Goal: Task Accomplishment & Management: Manage account settings

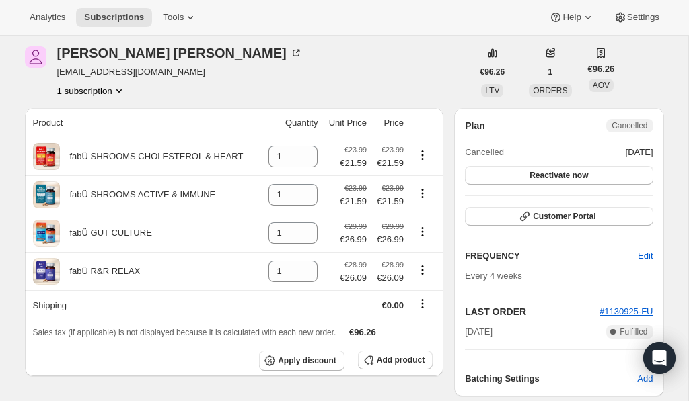
scroll to position [61, 0]
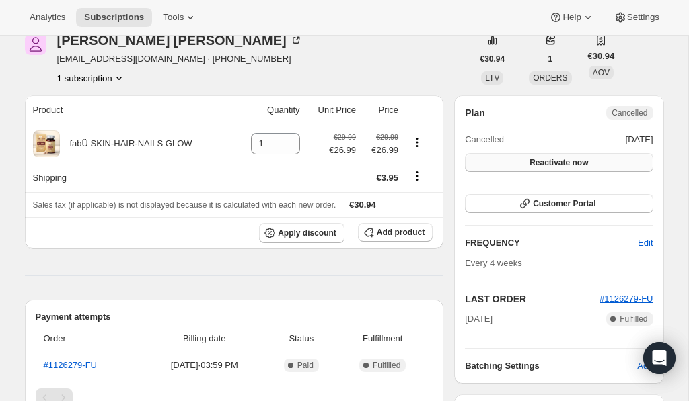
scroll to position [99, 0]
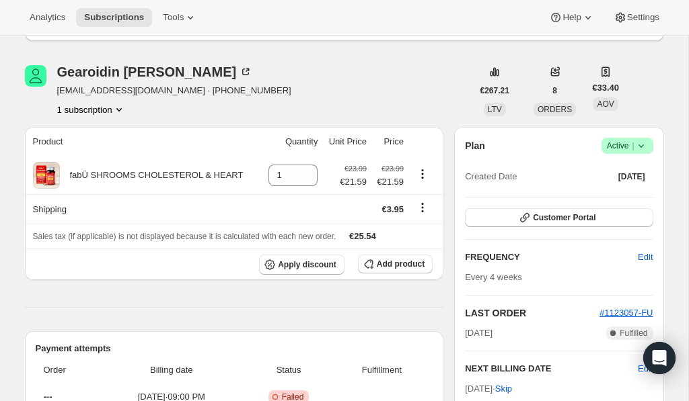
scroll to position [160, 0]
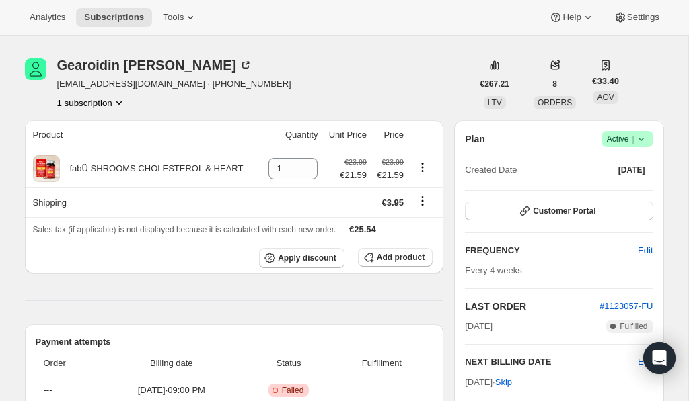
click at [642, 141] on icon at bounding box center [640, 138] width 13 height 13
click at [626, 190] on span "Cancel subscription" at bounding box center [623, 189] width 76 height 10
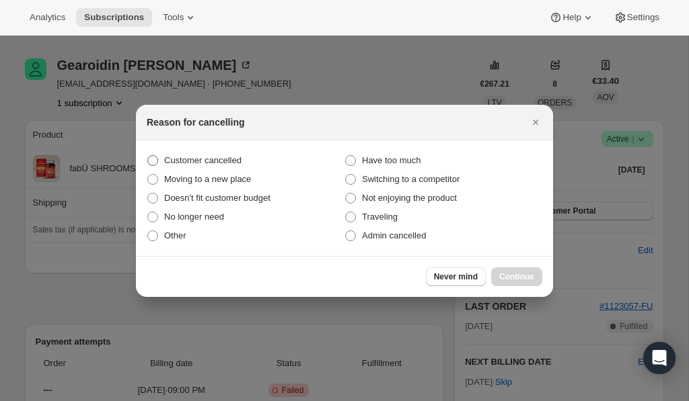
click at [227, 158] on span "Customer cancelled" at bounding box center [202, 160] width 77 height 10
click at [148, 156] on input "Customer cancelled" at bounding box center [147, 155] width 1 height 1
radio input "true"
click at [509, 272] on span "Continue" at bounding box center [516, 277] width 35 height 11
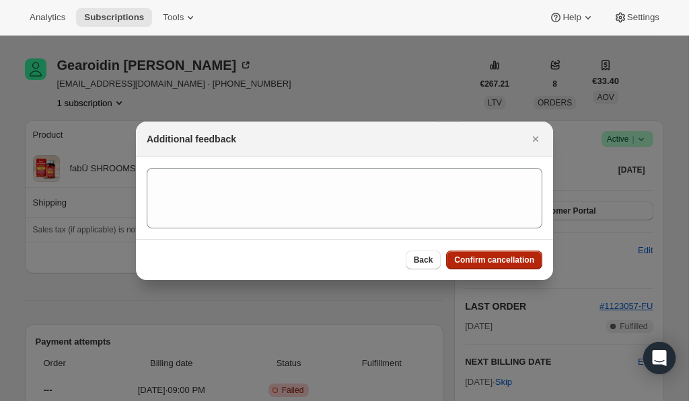
click at [499, 261] on span "Confirm cancellation" at bounding box center [494, 260] width 80 height 11
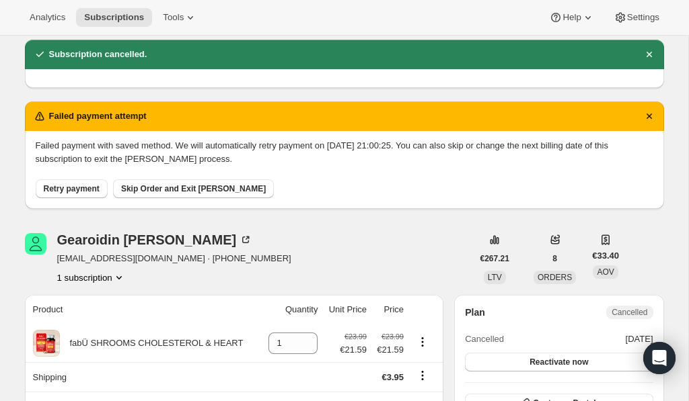
scroll to position [54, 0]
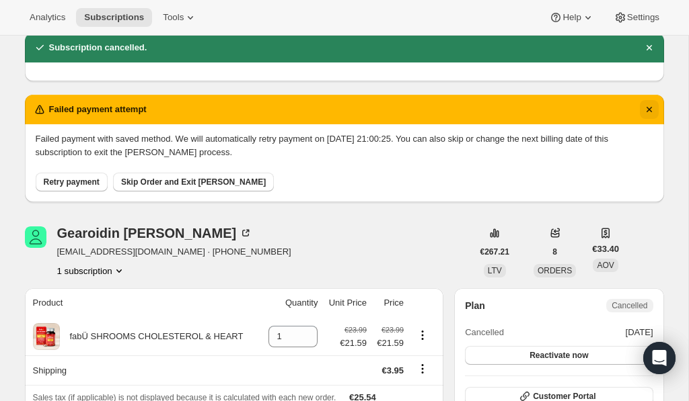
click at [654, 107] on icon "Dismiss notification" at bounding box center [648, 109] width 13 height 13
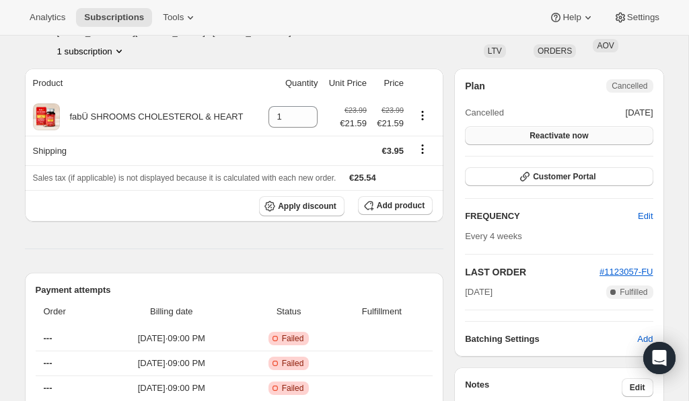
scroll to position [167, 0]
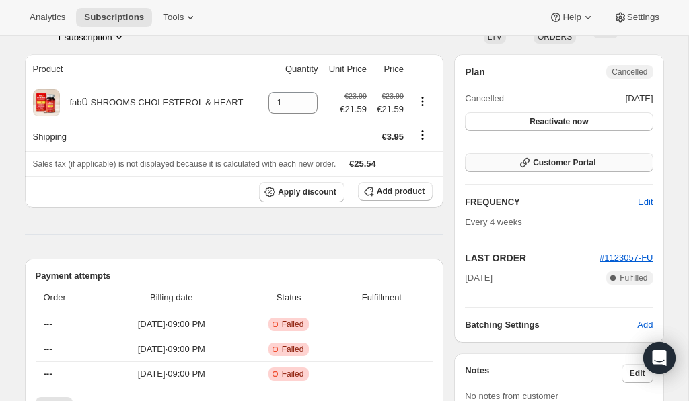
click at [582, 160] on span "Customer Portal" at bounding box center [564, 162] width 63 height 11
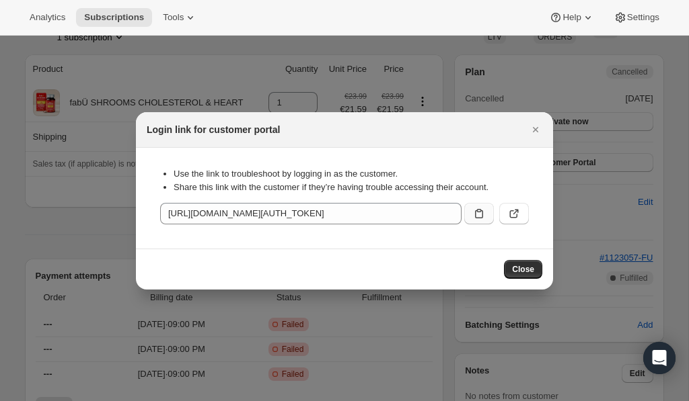
click at [477, 215] on icon ":rev:" at bounding box center [478, 213] width 13 height 13
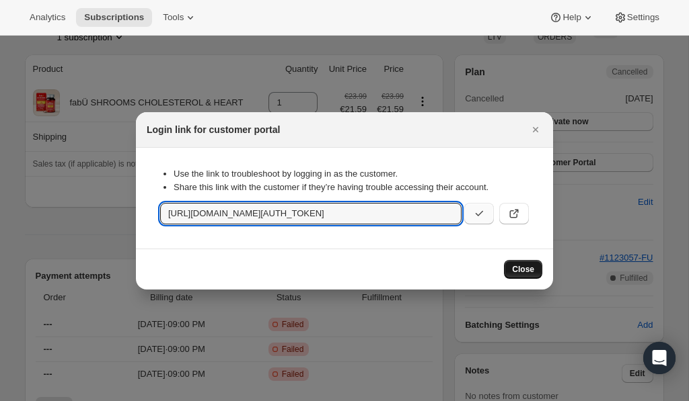
click at [525, 266] on span "Close" at bounding box center [523, 269] width 22 height 11
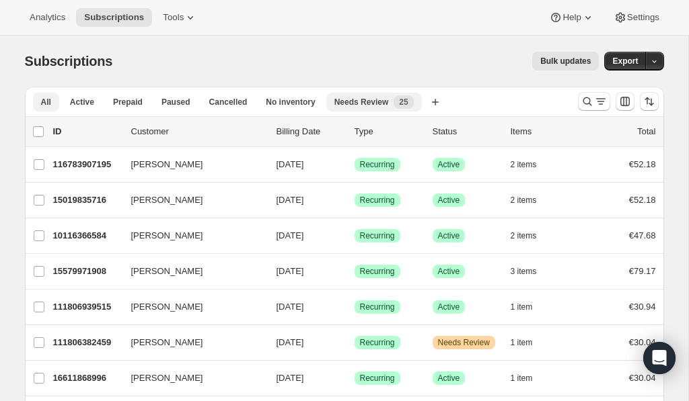
click at [375, 98] on span "Needs Review" at bounding box center [361, 102] width 54 height 11
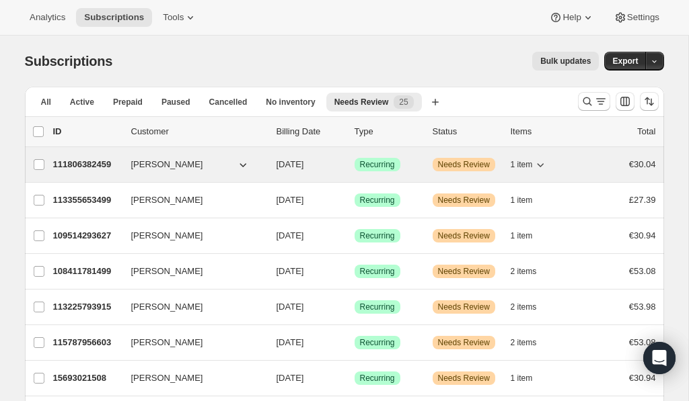
click at [417, 167] on div "Success Recurring" at bounding box center [387, 164] width 67 height 13
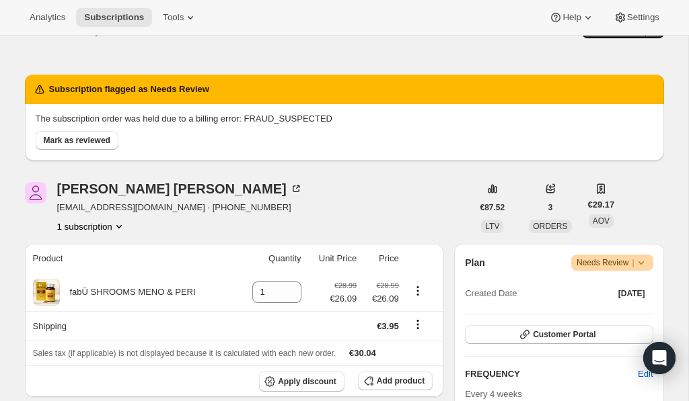
scroll to position [31, 0]
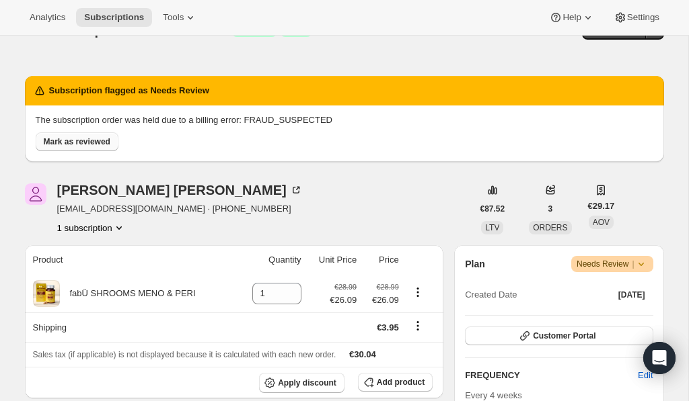
click at [83, 143] on span "Mark as reviewed" at bounding box center [77, 142] width 67 height 11
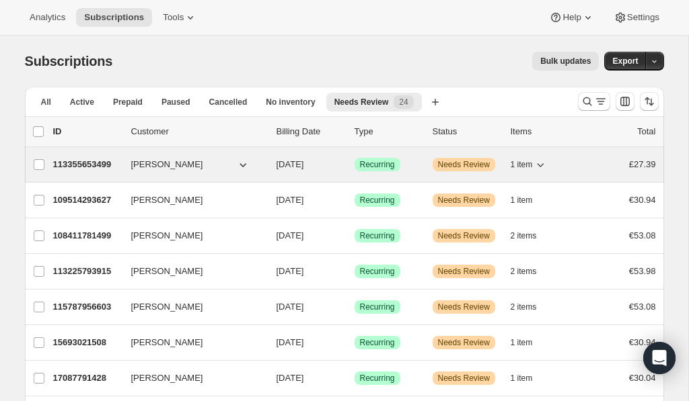
click at [227, 161] on button "Claire Vaughan" at bounding box center [190, 165] width 134 height 22
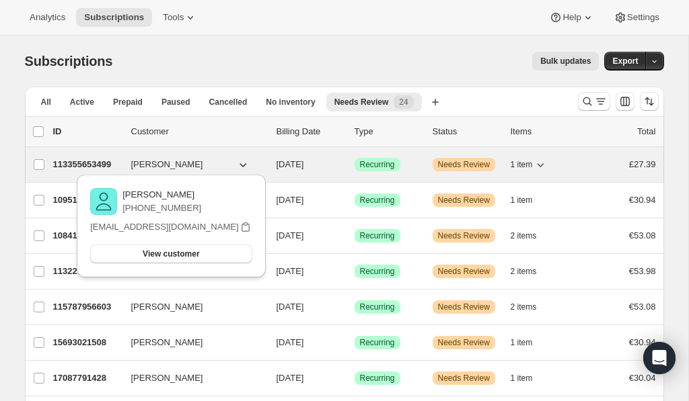
click at [265, 157] on div "113355653499 Claire Vaughan 09/16/2025 Success Recurring Warning Needs Review 1…" at bounding box center [354, 164] width 603 height 19
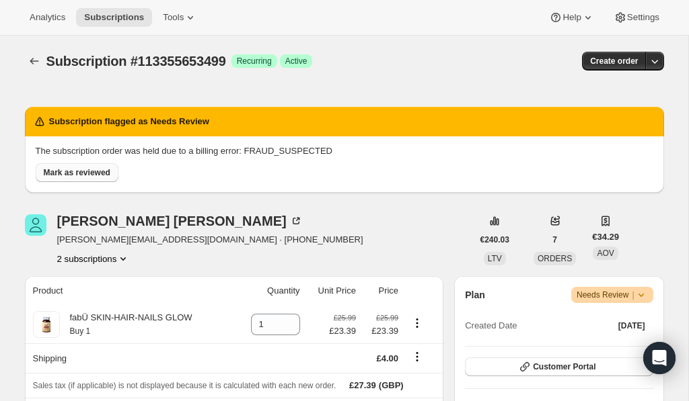
click at [73, 171] on span "Mark as reviewed" at bounding box center [77, 172] width 67 height 11
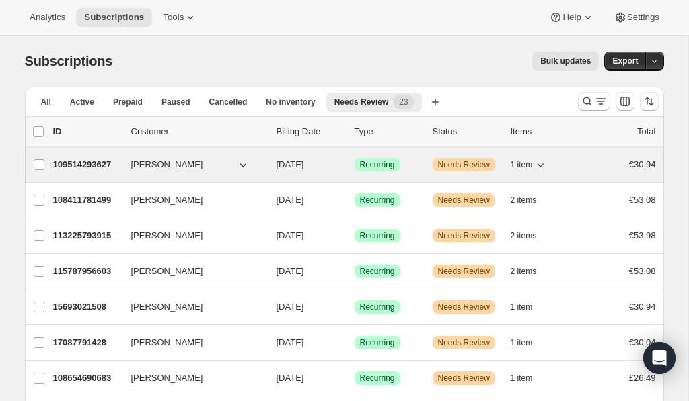
click at [418, 160] on div "Success Recurring" at bounding box center [387, 164] width 67 height 13
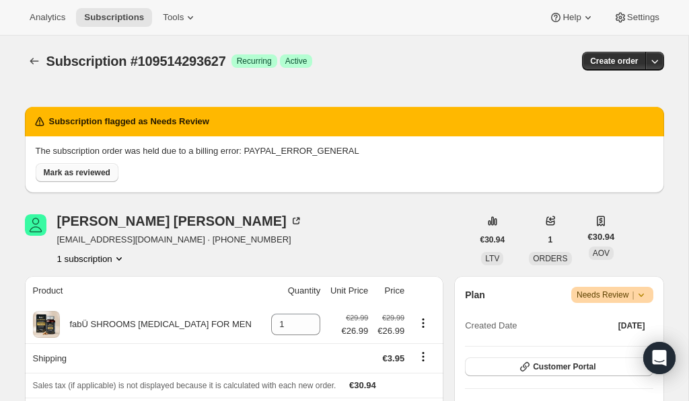
click at [75, 176] on span "Mark as reviewed" at bounding box center [77, 172] width 67 height 11
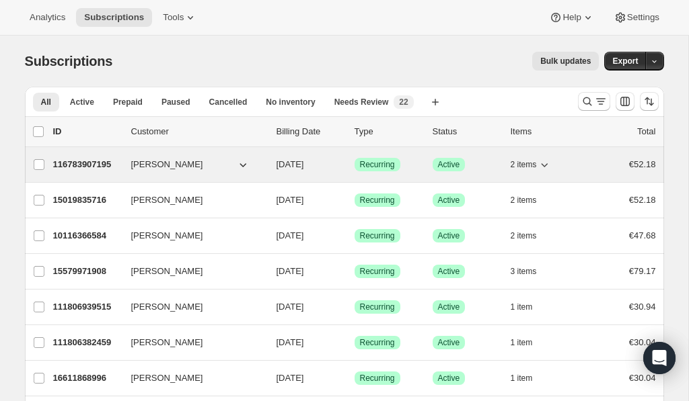
click at [244, 163] on icon "button" at bounding box center [242, 164] width 13 height 13
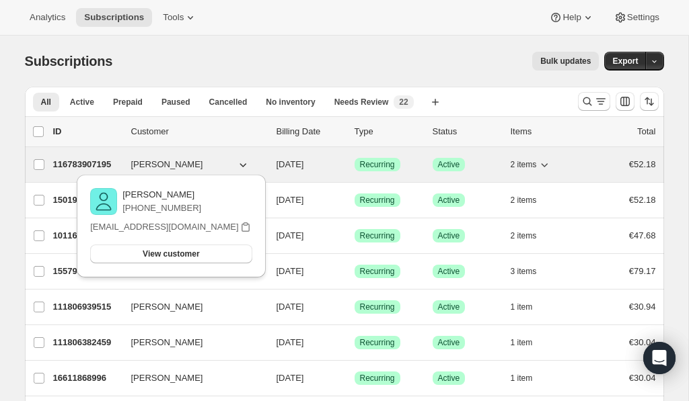
click at [427, 163] on div "116783907195 Caroline McAuliffe 09/16/2025 Success Recurring Success Active 2 i…" at bounding box center [354, 164] width 603 height 19
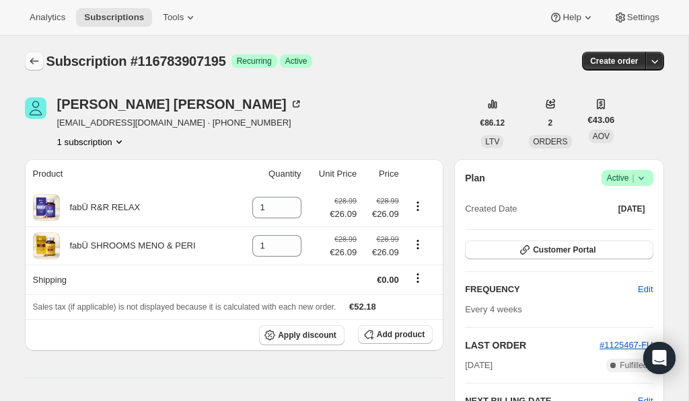
click at [35, 59] on icon "Subscriptions" at bounding box center [34, 60] width 13 height 13
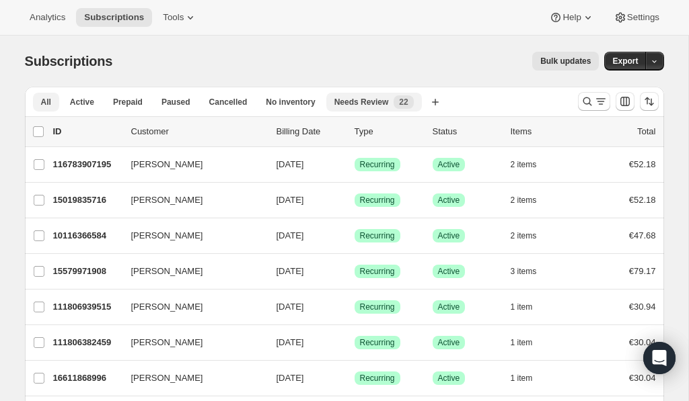
click at [364, 97] on span "Needs Review" at bounding box center [361, 102] width 54 height 11
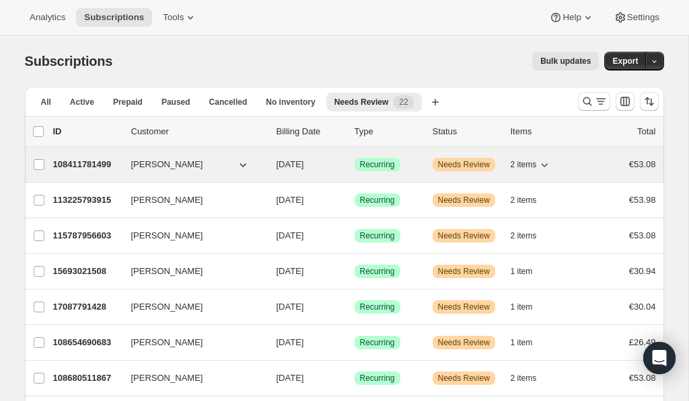
click at [412, 165] on div "Success Recurring" at bounding box center [387, 164] width 67 height 13
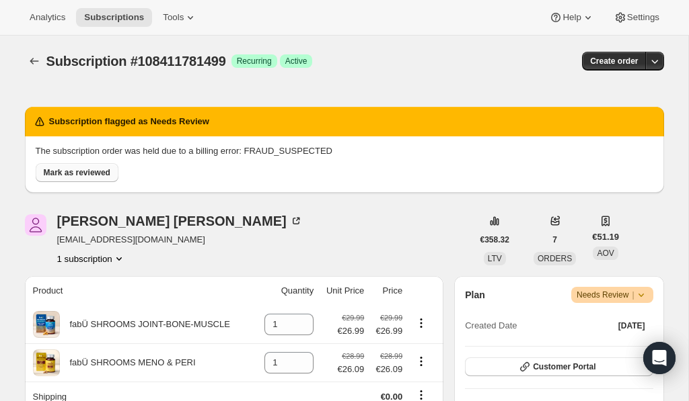
click at [52, 171] on span "Mark as reviewed" at bounding box center [77, 172] width 67 height 11
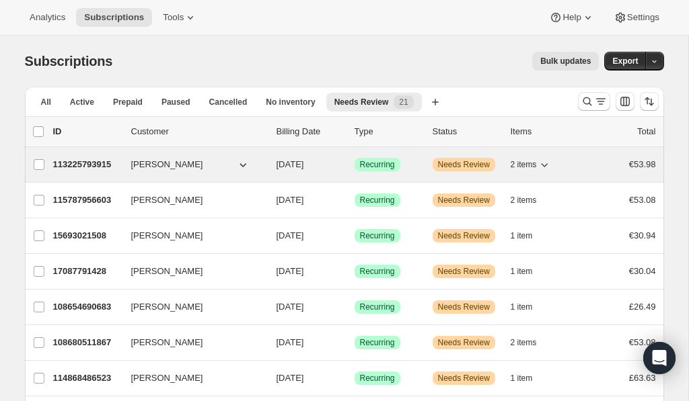
click at [414, 165] on div "Success Recurring" at bounding box center [387, 164] width 67 height 13
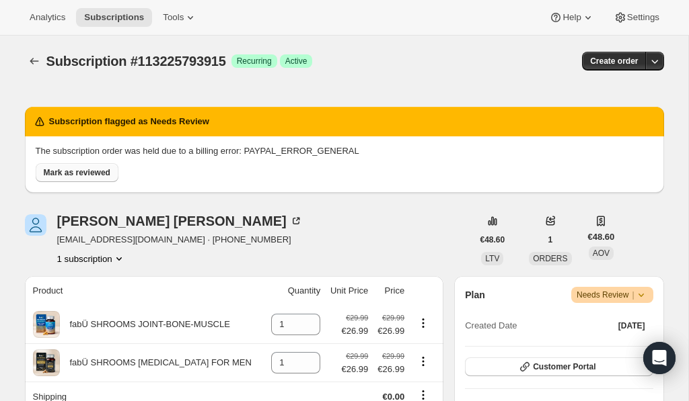
click at [95, 176] on span "Mark as reviewed" at bounding box center [77, 172] width 67 height 11
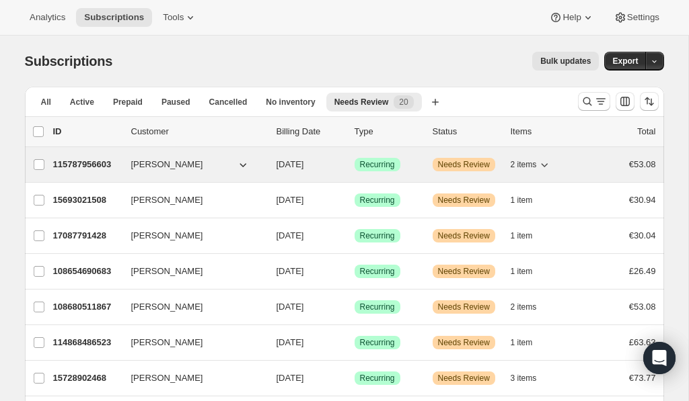
click at [440, 162] on span "Needs Review" at bounding box center [464, 164] width 52 height 11
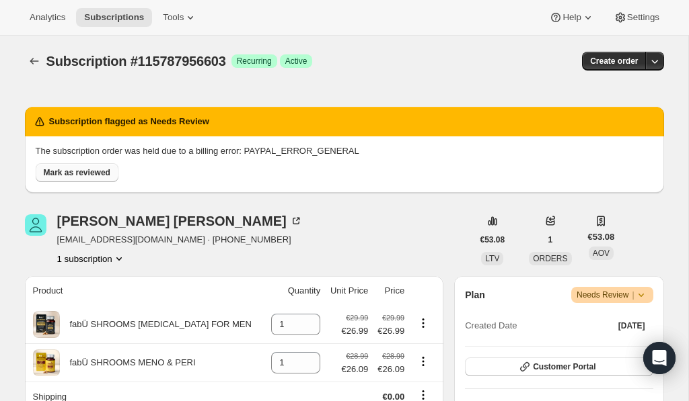
click at [83, 179] on button "Mark as reviewed" at bounding box center [77, 172] width 83 height 19
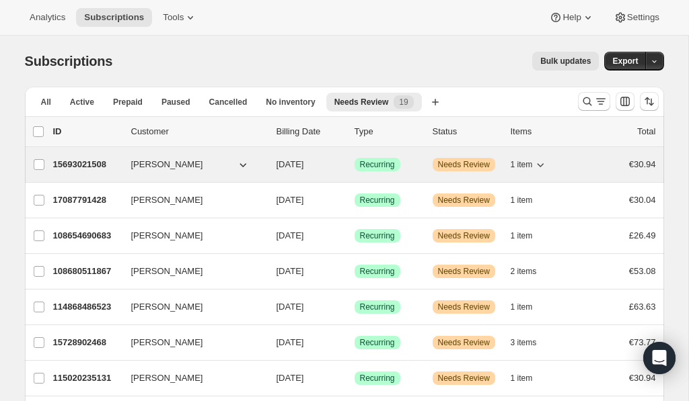
click at [411, 161] on div "Success Recurring" at bounding box center [387, 164] width 67 height 13
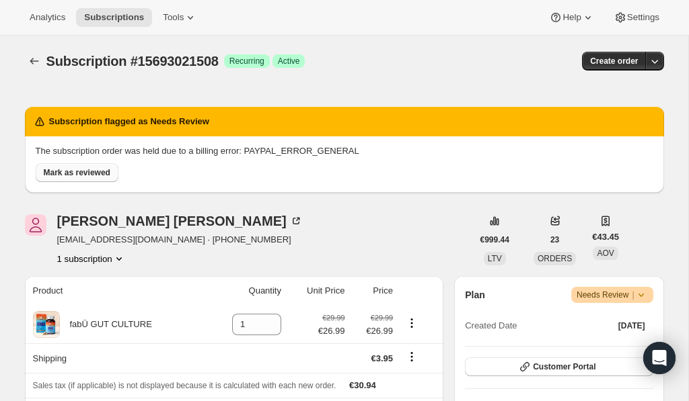
click at [77, 172] on span "Mark as reviewed" at bounding box center [77, 172] width 67 height 11
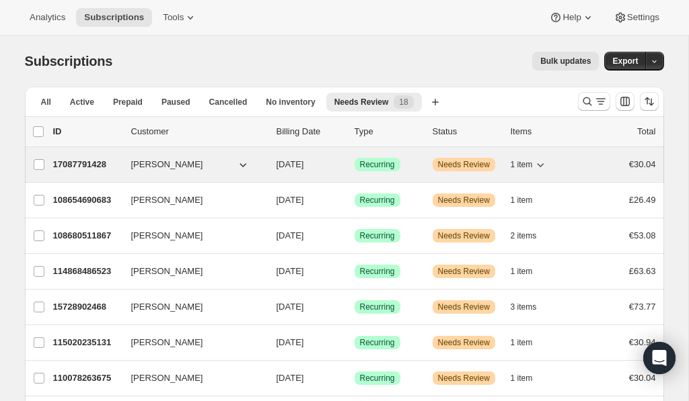
click at [424, 169] on div "17087791428 Amanda Butler 09/26/2025 Success Recurring Warning Needs Review 1 i…" at bounding box center [354, 164] width 603 height 19
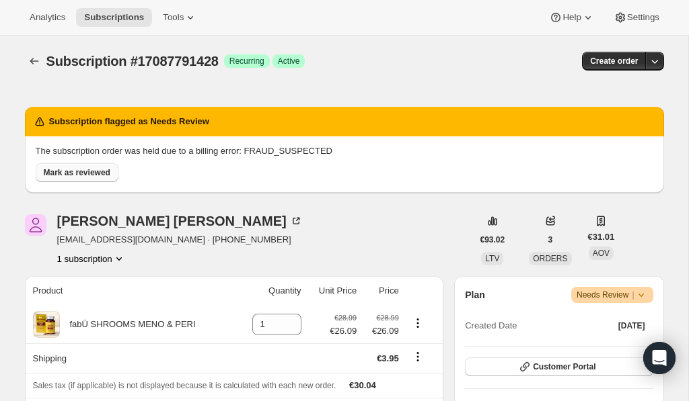
click at [87, 174] on span "Mark as reviewed" at bounding box center [77, 172] width 67 height 11
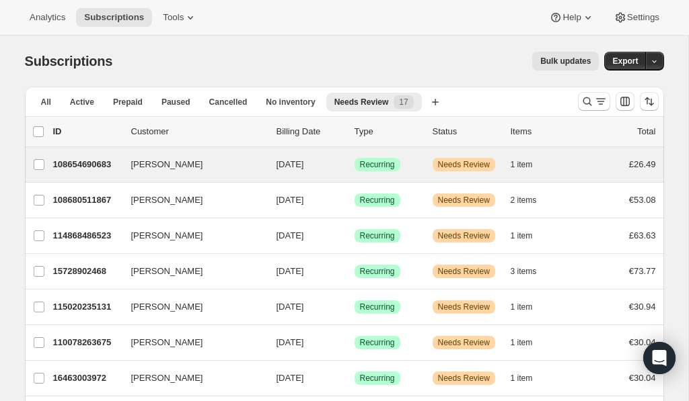
click at [413, 178] on div "Kathryn Moyne 108654690683 Kathryn Moyne 09/28/2025 Success Recurring Warning N…" at bounding box center [344, 164] width 639 height 35
click at [470, 163] on span "Needs Review" at bounding box center [464, 164] width 52 height 11
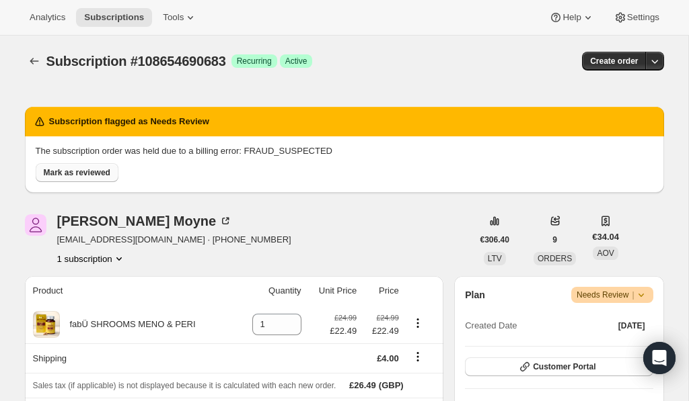
click at [98, 169] on span "Mark as reviewed" at bounding box center [77, 172] width 67 height 11
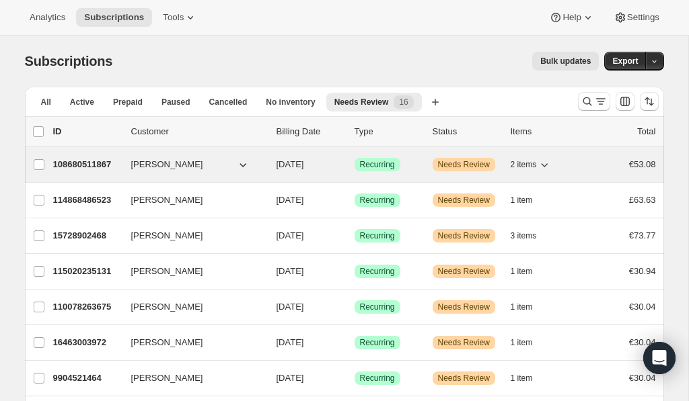
click at [459, 156] on div "108680511867 Michelle O'Neill 09/28/2025 Success Recurring Warning Needs Review…" at bounding box center [354, 164] width 603 height 19
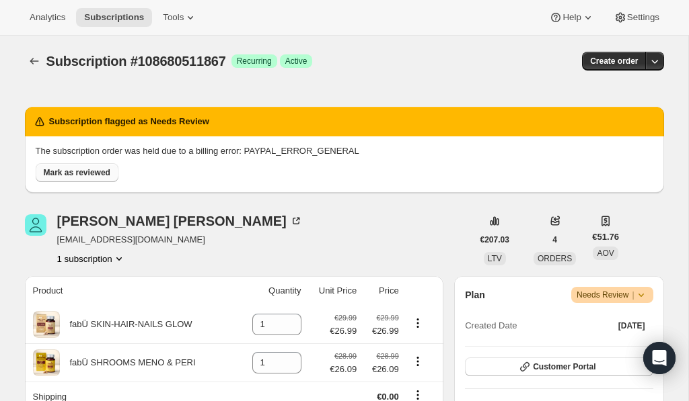
click at [81, 171] on span "Mark as reviewed" at bounding box center [77, 172] width 67 height 11
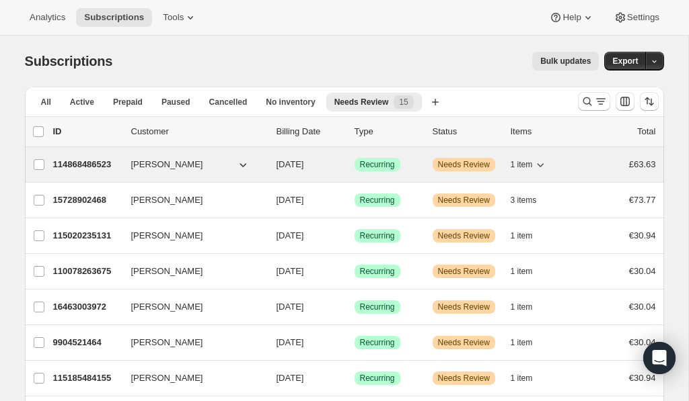
click at [449, 168] on span "Needs Review" at bounding box center [464, 164] width 52 height 11
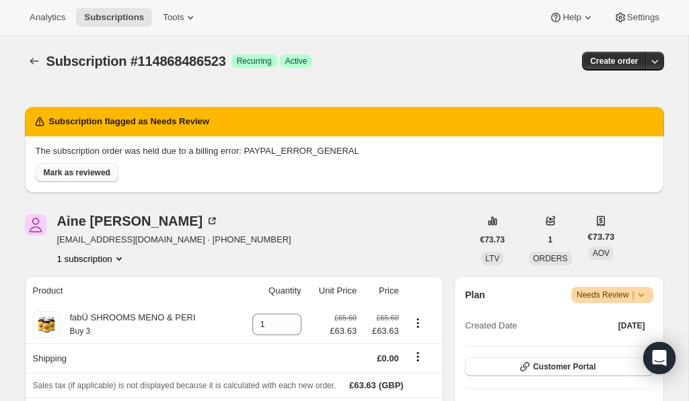
click at [68, 173] on span "Mark as reviewed" at bounding box center [77, 172] width 67 height 11
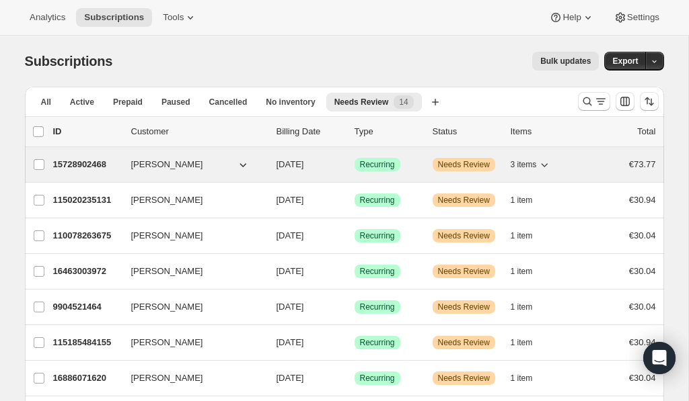
click at [463, 159] on span "Needs Review" at bounding box center [464, 164] width 52 height 11
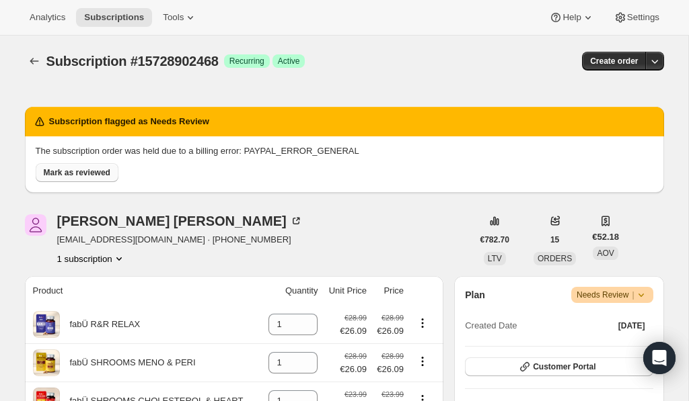
click at [90, 168] on span "Mark as reviewed" at bounding box center [77, 172] width 67 height 11
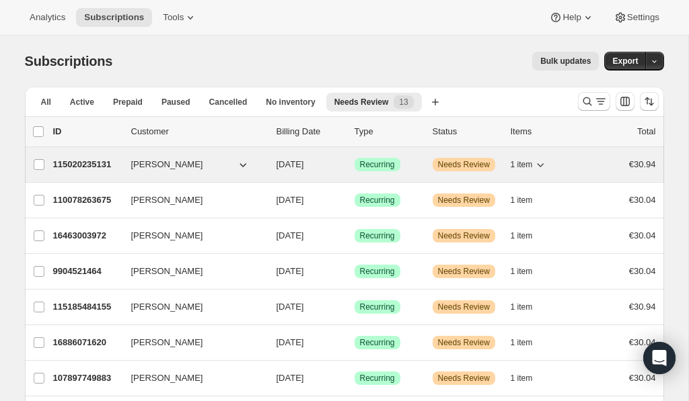
click at [467, 166] on span "Needs Review" at bounding box center [464, 164] width 52 height 11
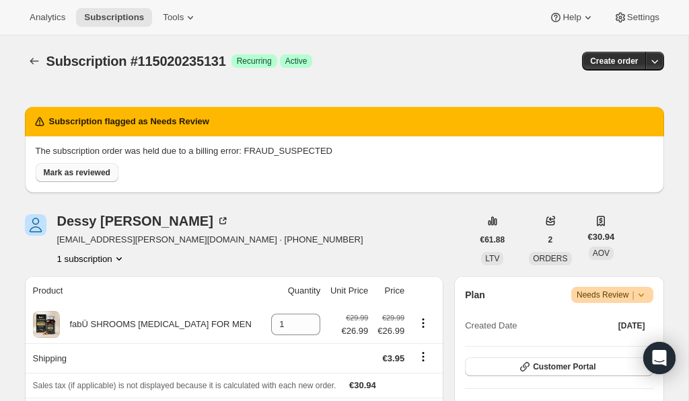
click at [89, 166] on button "Mark as reviewed" at bounding box center [77, 172] width 83 height 19
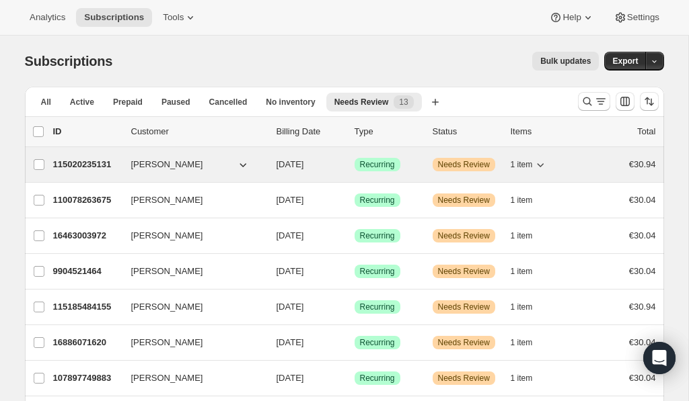
click at [464, 169] on span "Needs Review" at bounding box center [464, 164] width 52 height 11
click at [441, 167] on span "Needs Review" at bounding box center [464, 164] width 52 height 11
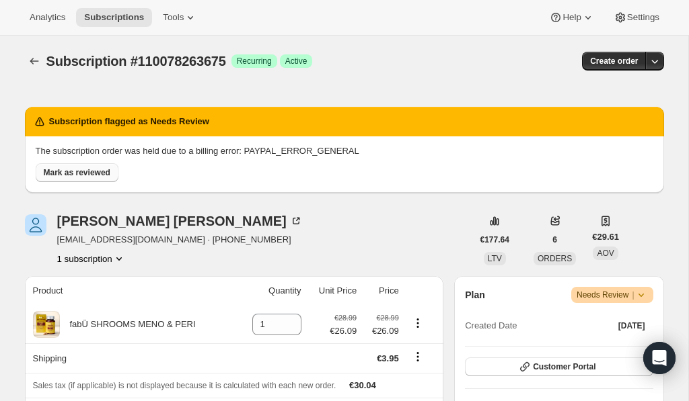
click at [77, 175] on span "Mark as reviewed" at bounding box center [77, 172] width 67 height 11
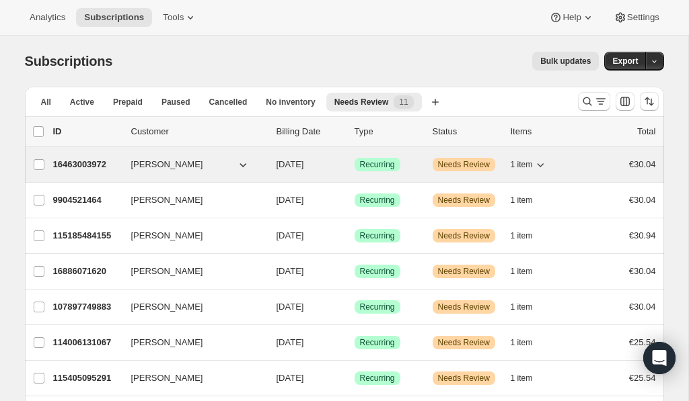
click at [461, 164] on span "Needs Review" at bounding box center [464, 164] width 52 height 11
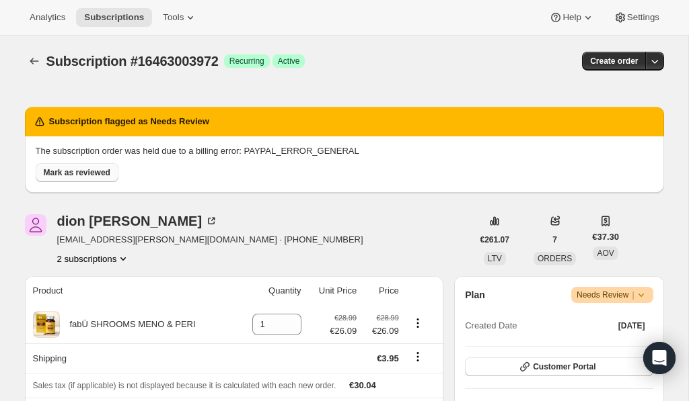
click at [108, 178] on button "Mark as reviewed" at bounding box center [77, 172] width 83 height 19
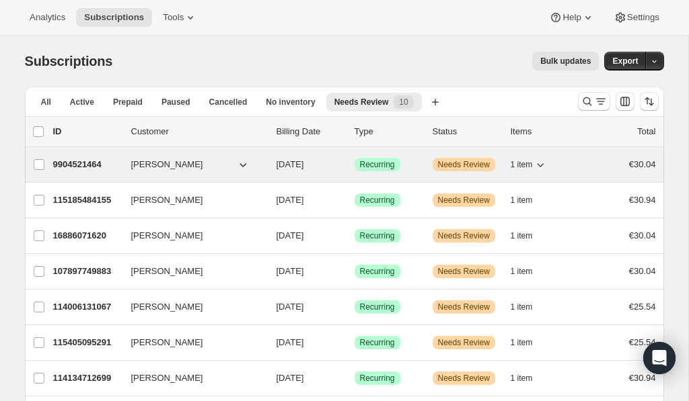
click at [455, 164] on span "Needs Review" at bounding box center [464, 164] width 52 height 11
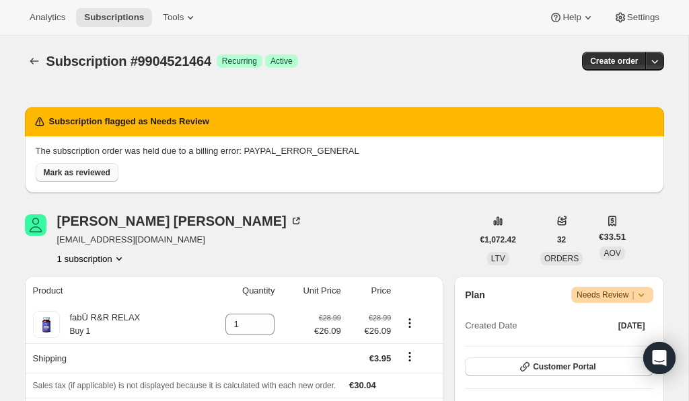
click at [70, 176] on span "Mark as reviewed" at bounding box center [77, 172] width 67 height 11
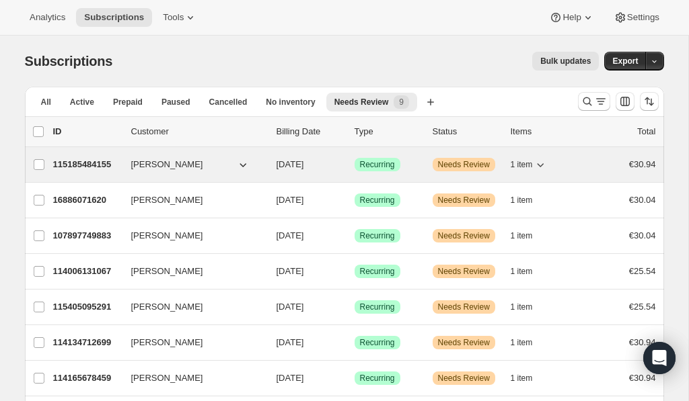
click at [459, 161] on span "Needs Review" at bounding box center [464, 164] width 52 height 11
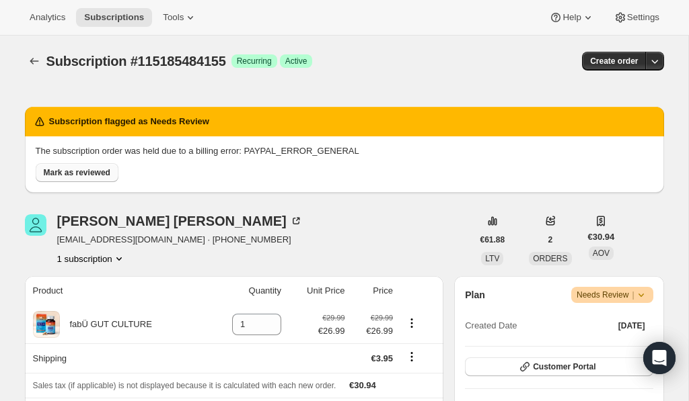
click at [90, 176] on span "Mark as reviewed" at bounding box center [77, 172] width 67 height 11
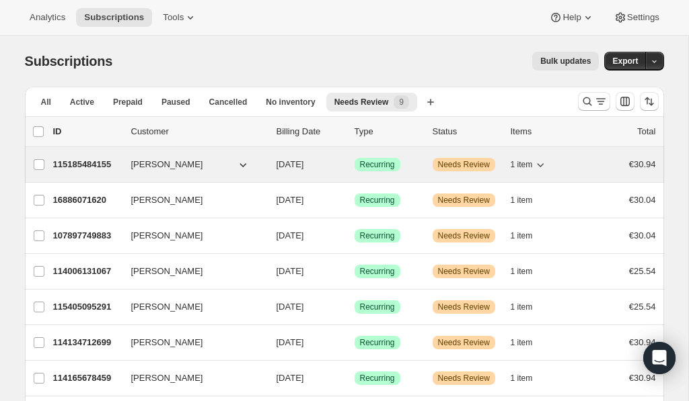
click at [442, 161] on span "Needs Review" at bounding box center [464, 164] width 52 height 11
click at [457, 167] on span "Needs Review" at bounding box center [464, 164] width 52 height 11
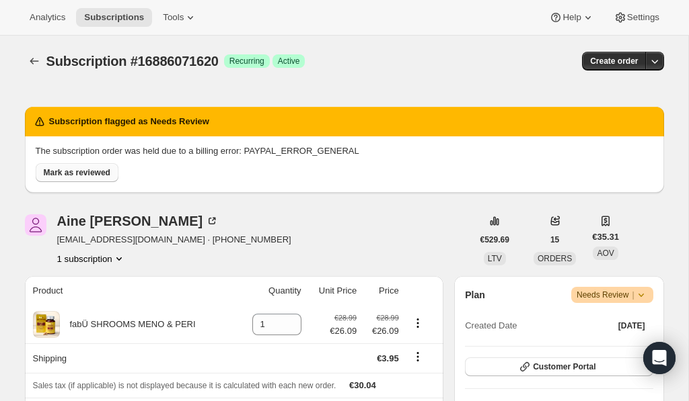
click at [76, 172] on span "Mark as reviewed" at bounding box center [77, 172] width 67 height 11
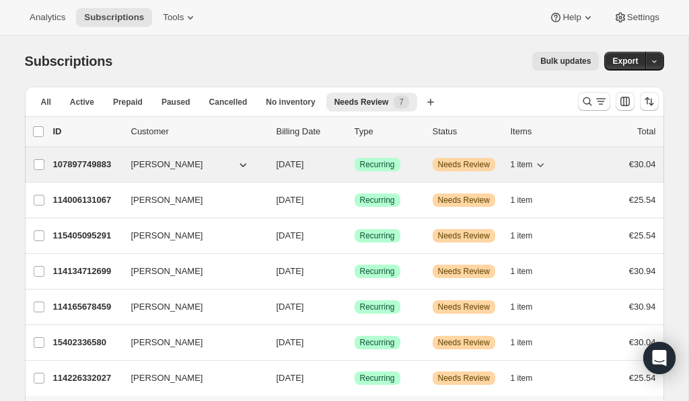
click at [468, 162] on span "Needs Review" at bounding box center [464, 164] width 52 height 11
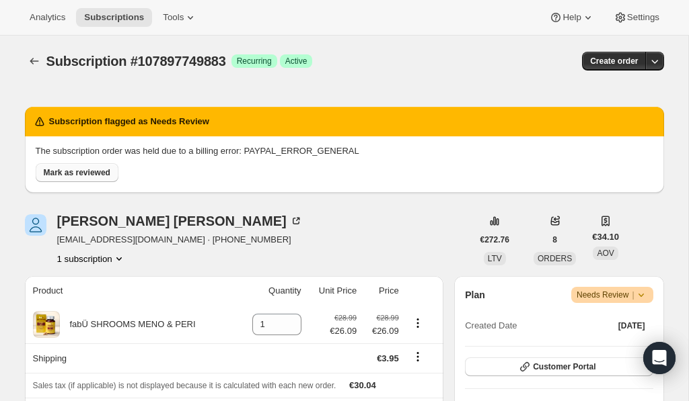
click at [67, 171] on span "Mark as reviewed" at bounding box center [77, 172] width 67 height 11
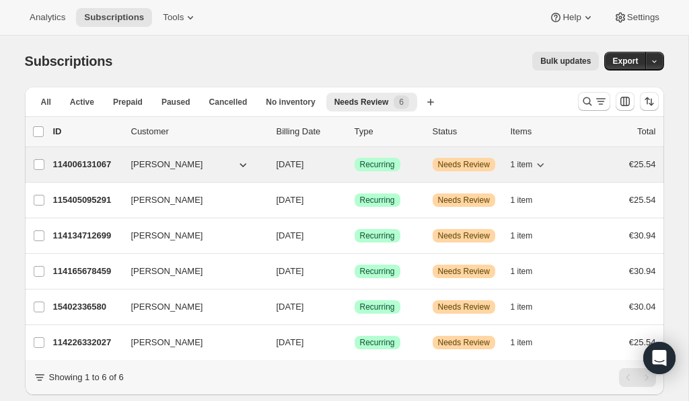
click at [461, 169] on span "Needs Review" at bounding box center [464, 164] width 52 height 11
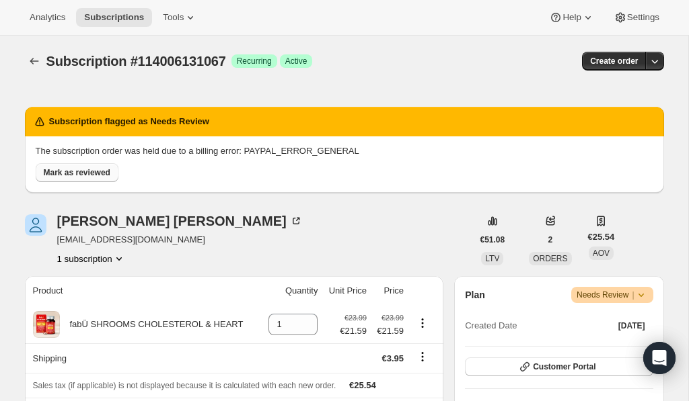
click at [92, 168] on span "Mark as reviewed" at bounding box center [77, 172] width 67 height 11
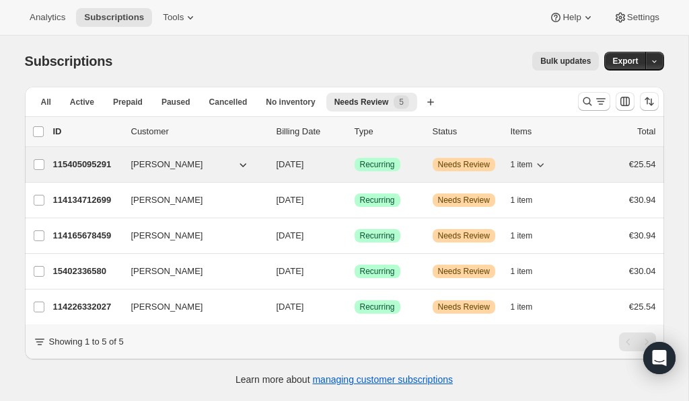
click at [467, 166] on span "Needs Review" at bounding box center [464, 164] width 52 height 11
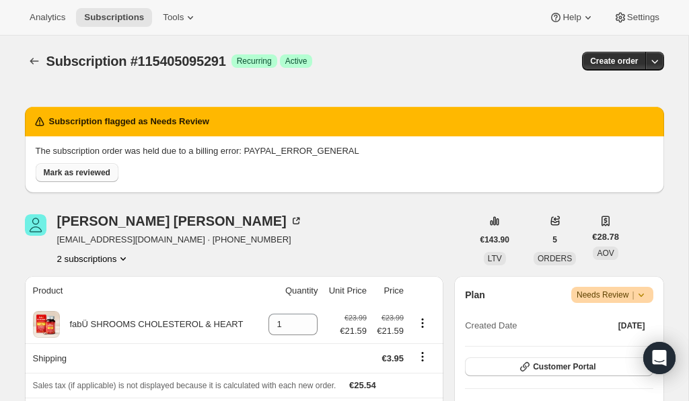
click at [87, 165] on button "Mark as reviewed" at bounding box center [77, 172] width 83 height 19
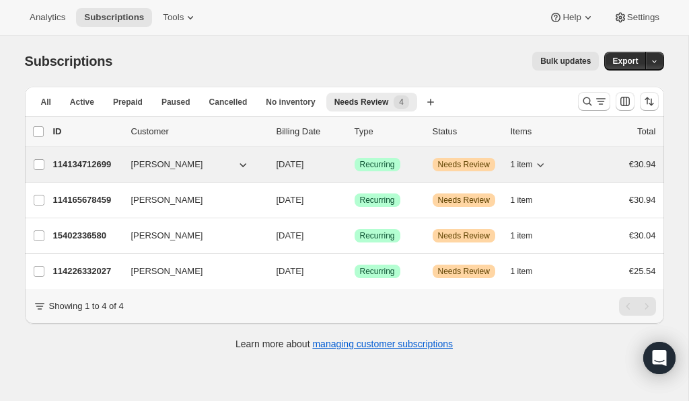
click at [456, 168] on span "Needs Review" at bounding box center [464, 164] width 52 height 11
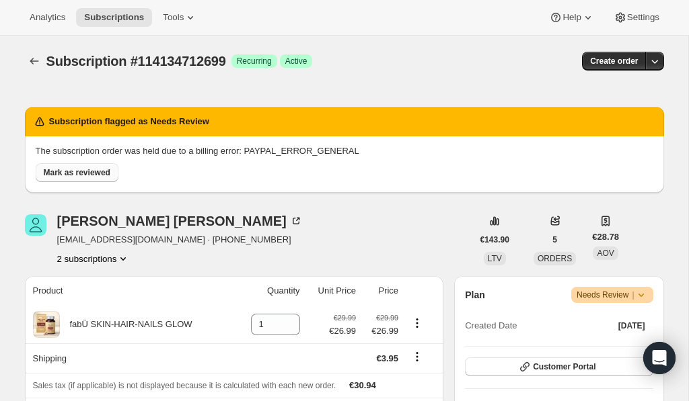
click at [75, 166] on button "Mark as reviewed" at bounding box center [77, 172] width 83 height 19
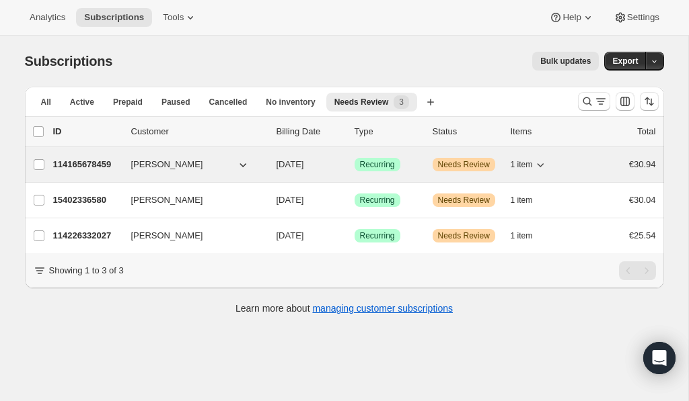
click at [453, 165] on span "Needs Review" at bounding box center [464, 164] width 52 height 11
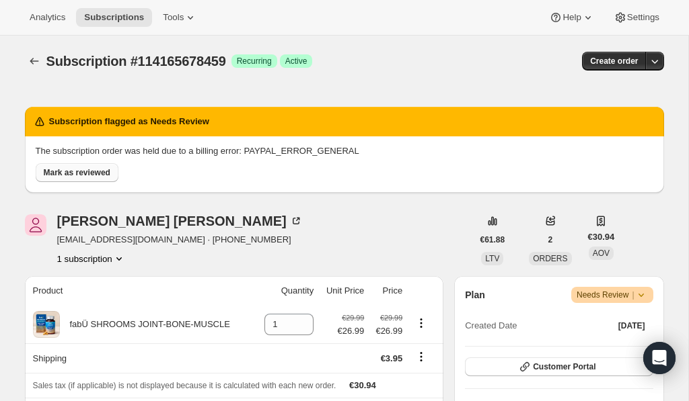
click at [38, 167] on button "Mark as reviewed" at bounding box center [77, 172] width 83 height 19
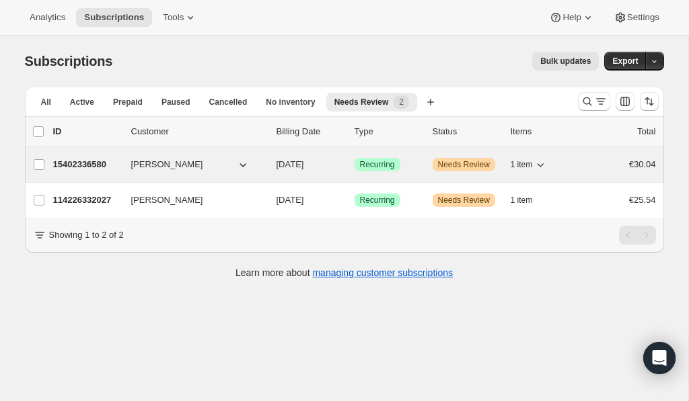
click at [473, 165] on span "Needs Review" at bounding box center [464, 164] width 52 height 11
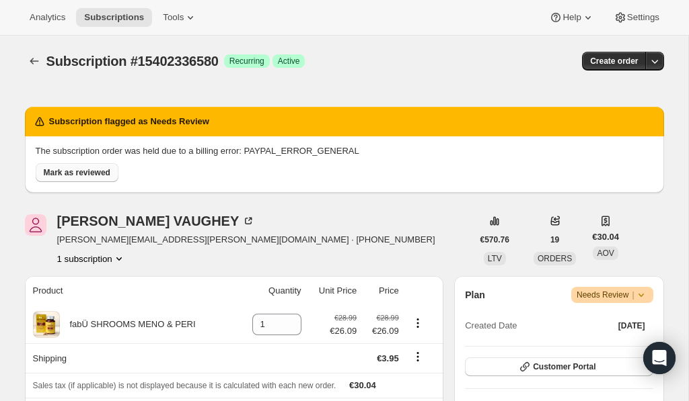
click at [102, 171] on span "Mark as reviewed" at bounding box center [77, 172] width 67 height 11
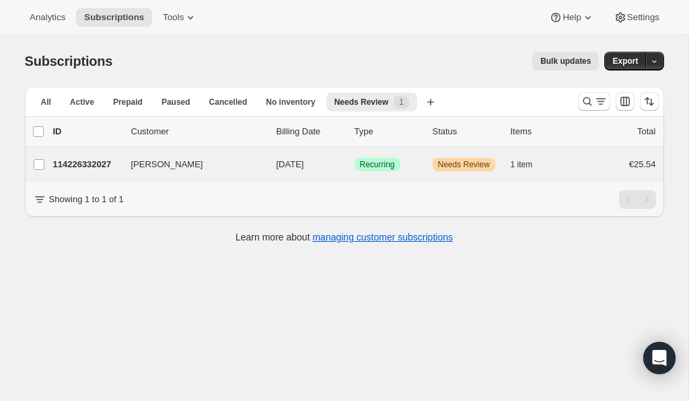
click at [463, 153] on div "Ann Quilligan 114226332027 Ann Quilligan 10/14/2025 Success Recurring Warning N…" at bounding box center [344, 164] width 639 height 35
click at [462, 165] on span "Needs Review" at bounding box center [464, 164] width 52 height 11
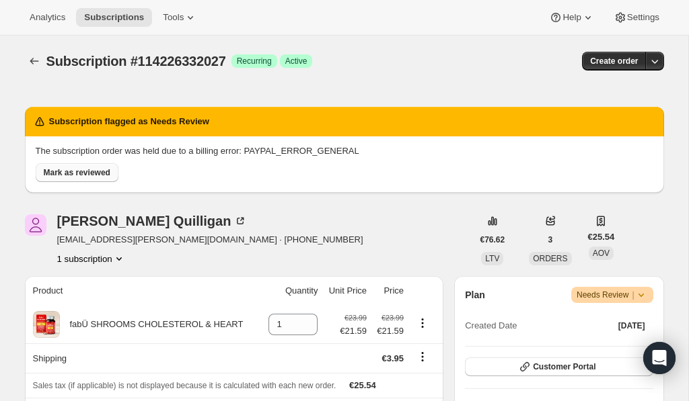
click at [73, 176] on span "Mark as reviewed" at bounding box center [77, 172] width 67 height 11
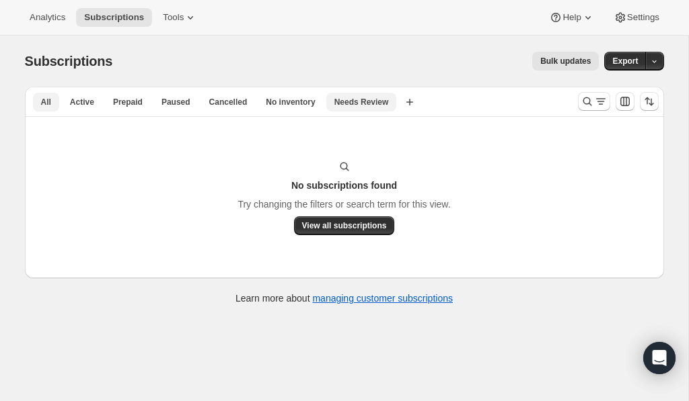
click at [43, 108] on button "All" at bounding box center [46, 102] width 26 height 19
